Goal: Find specific page/section: Find specific page/section

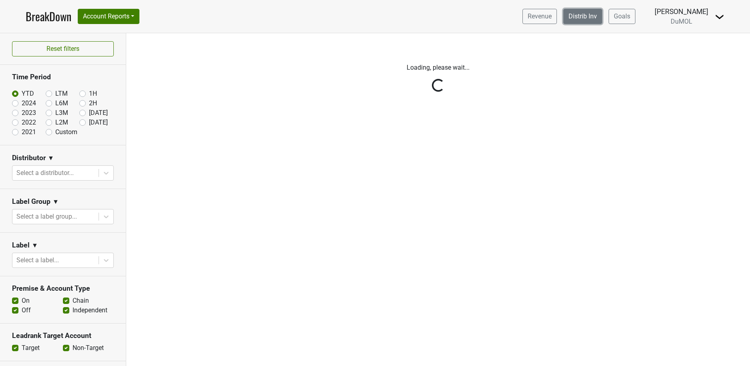
click at [592, 24] on link "Distrib Inv" at bounding box center [582, 16] width 39 height 15
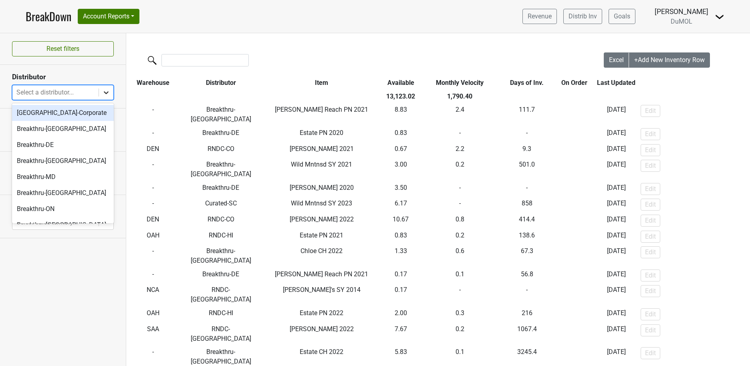
click at [105, 95] on icon at bounding box center [106, 93] width 8 height 8
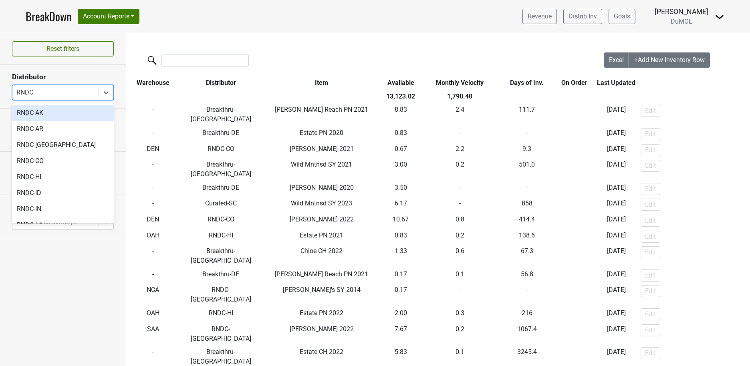
type input "RNDC"
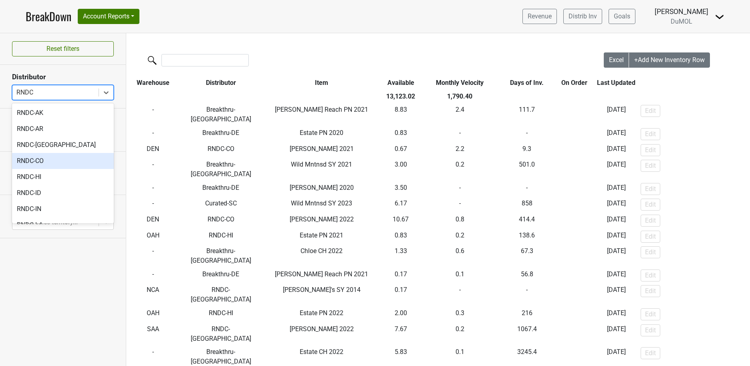
click at [53, 167] on div "RNDC-CO" at bounding box center [63, 161] width 102 height 16
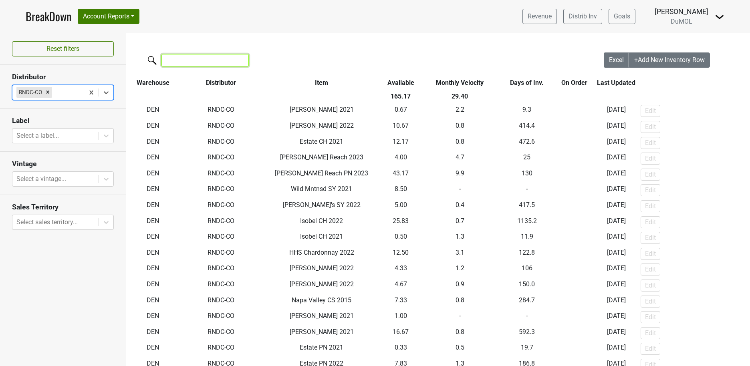
click at [173, 62] on input "search" at bounding box center [204, 60] width 87 height 12
click at [48, 91] on icon "Remove RNDC-CO" at bounding box center [48, 92] width 6 height 6
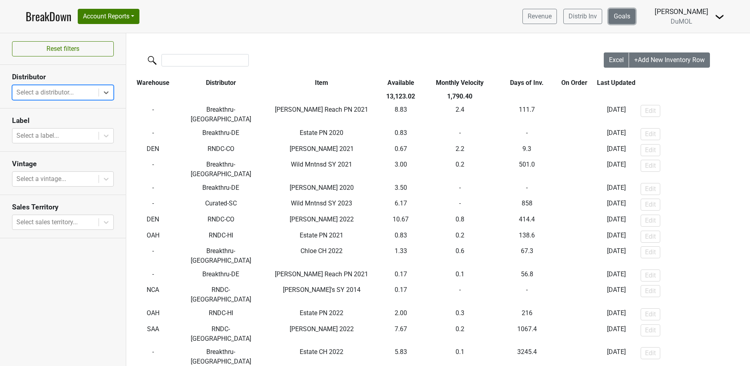
click at [636, 14] on link "Goals" at bounding box center [622, 16] width 27 height 15
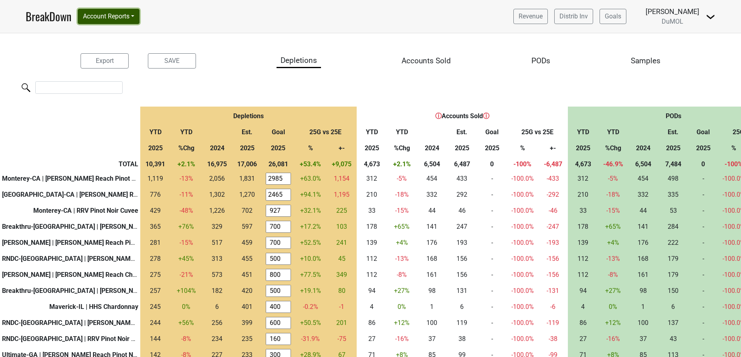
click at [139, 17] on button "Account Reports" at bounding box center [109, 16] width 62 height 15
click at [139, 16] on button "Account Reports" at bounding box center [109, 16] width 62 height 15
click at [429, 63] on div "Accounts Sold" at bounding box center [426, 61] width 49 height 12
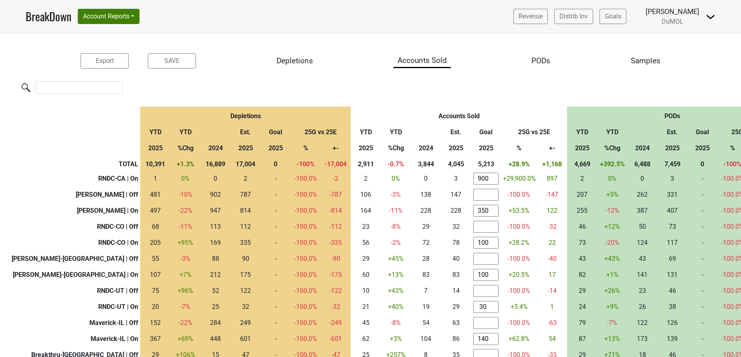
click at [301, 58] on div "Depletions" at bounding box center [295, 61] width 36 height 12
